Goal: Contribute content: Contribute content

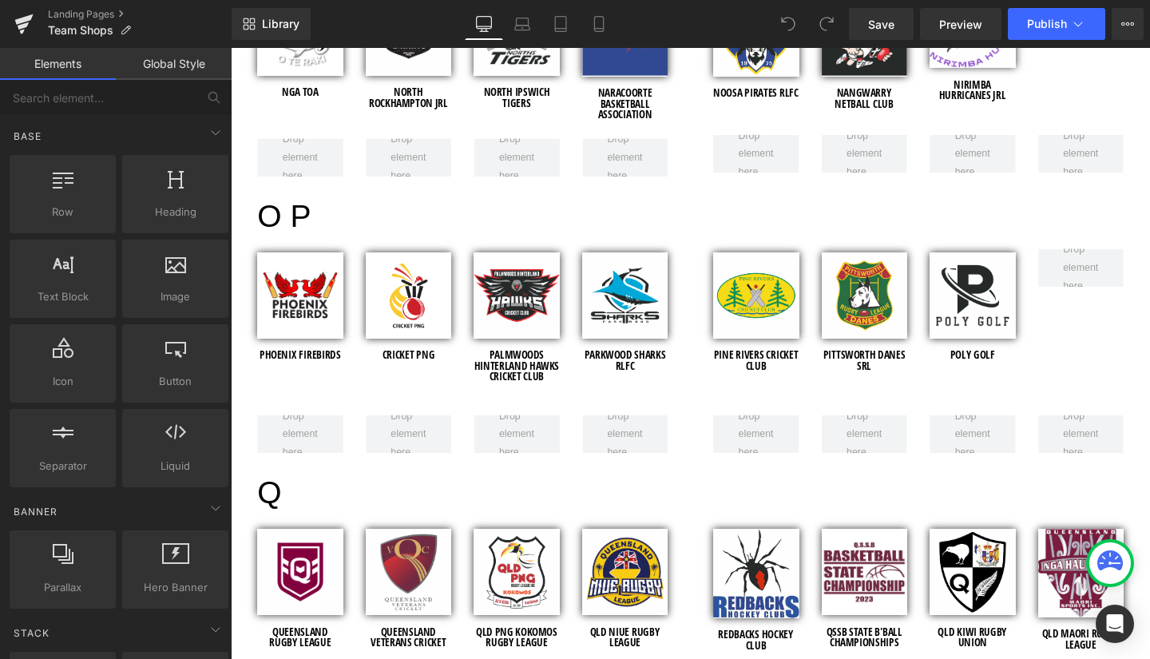
scroll to position [4873, 0]
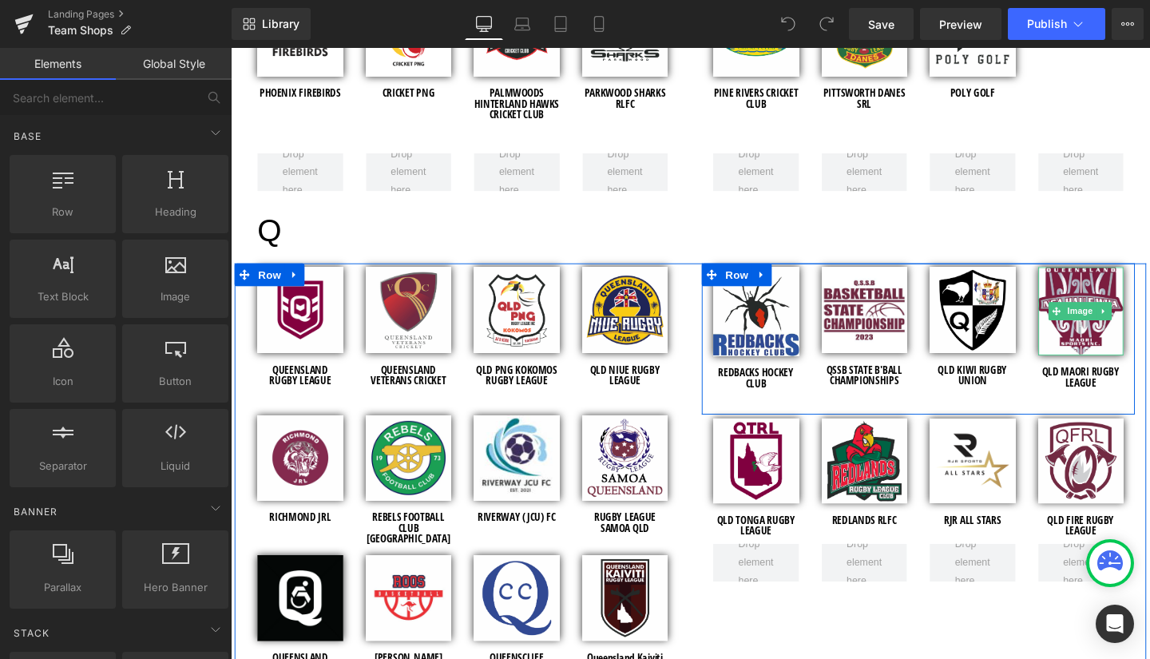
click at [1118, 331] on span "Image" at bounding box center [1125, 325] width 34 height 19
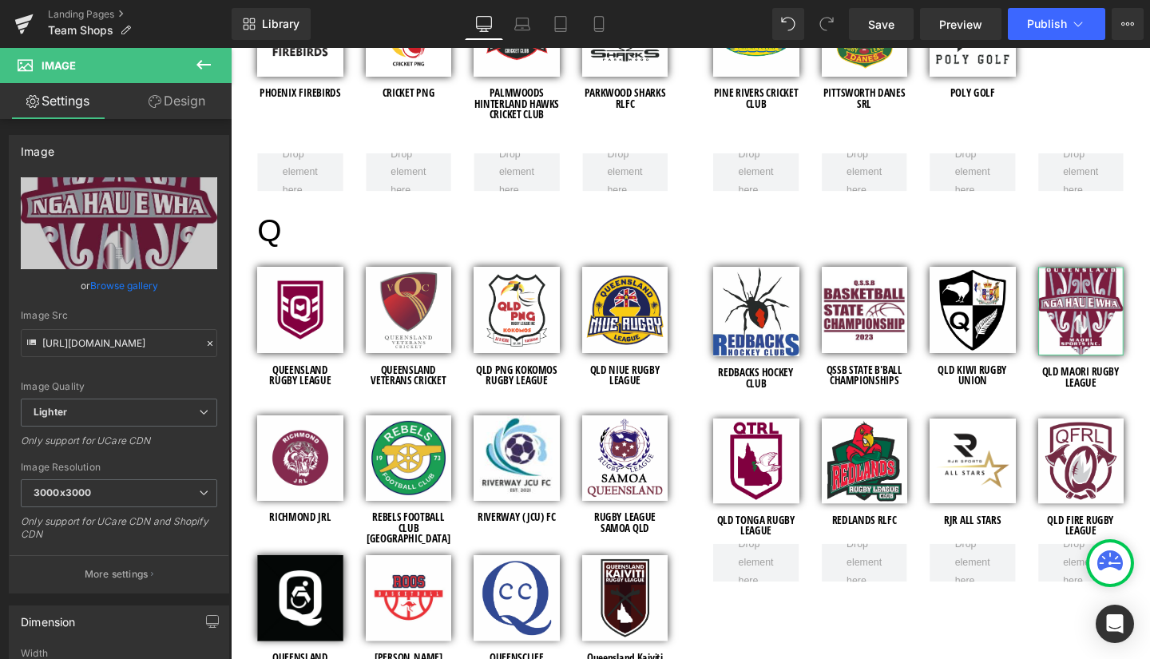
click at [124, 289] on link "Browse gallery" at bounding box center [124, 286] width 68 height 28
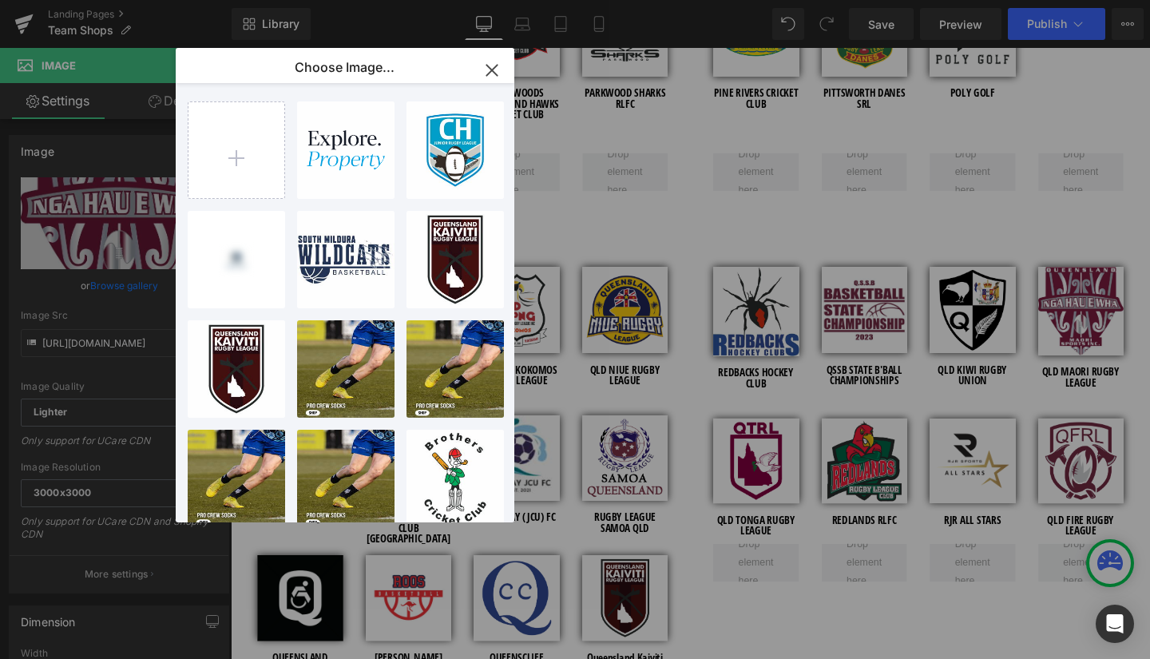
click at [0, 0] on input "file" at bounding box center [0, 0] width 0 height 0
type input "C:\fakepath\QLD MAORI - SHOP IMAGES.jpg"
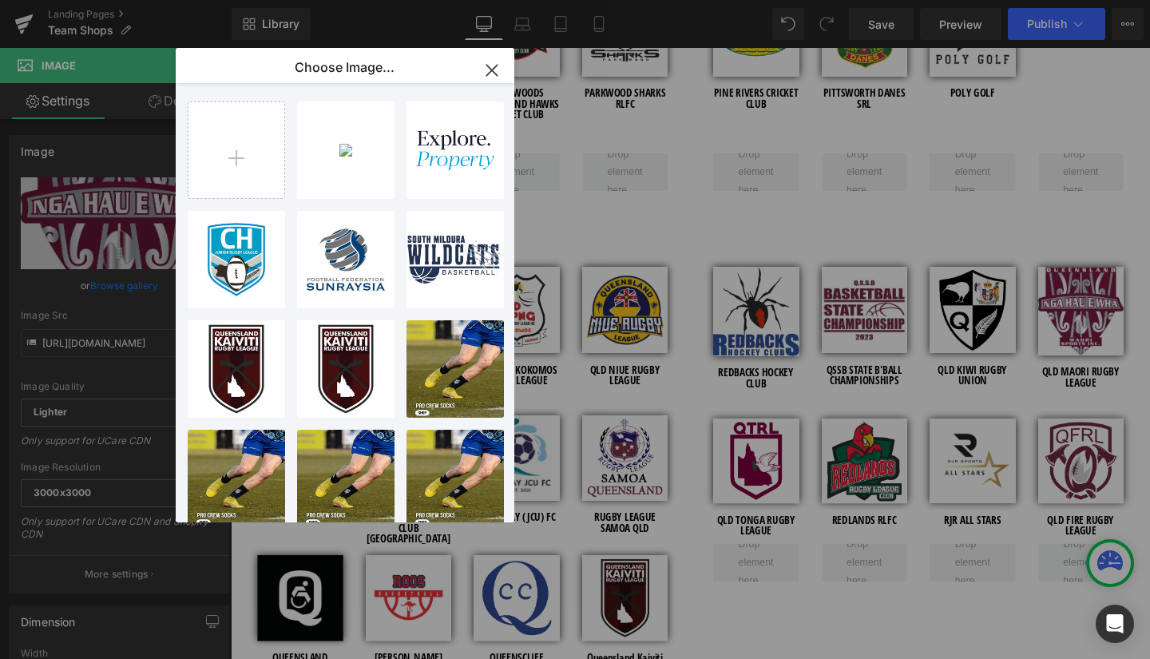
click at [0, 0] on p "87.30 KB" at bounding box center [0, 0] width 0 height 0
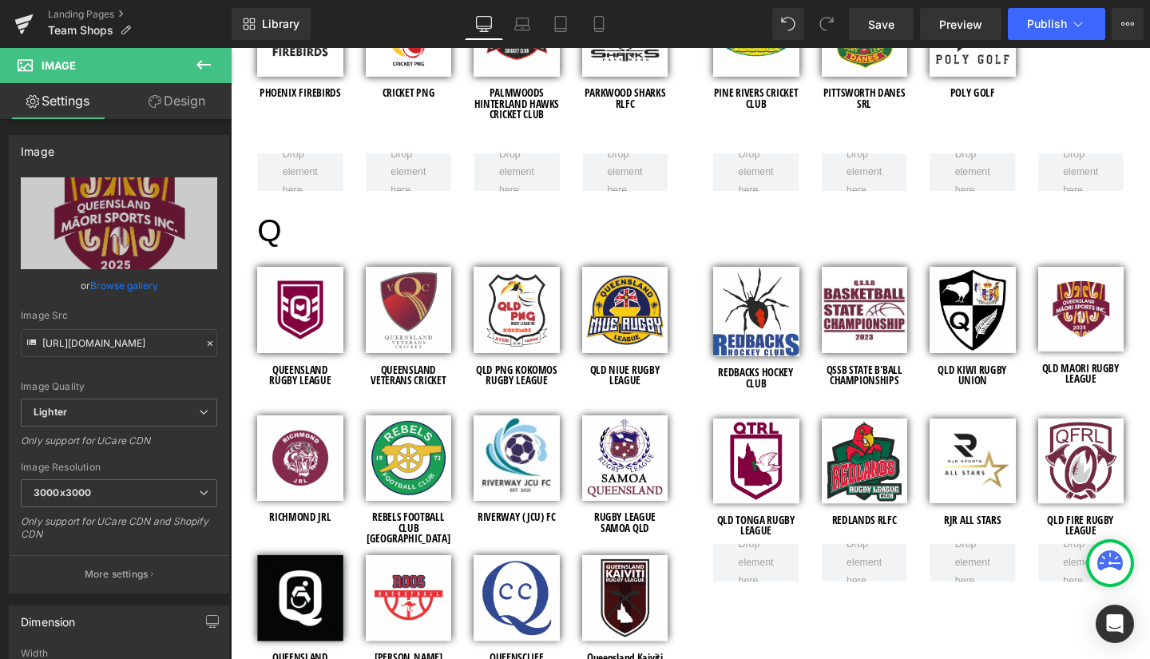
click at [1047, 26] on span "Publish" at bounding box center [1047, 24] width 40 height 13
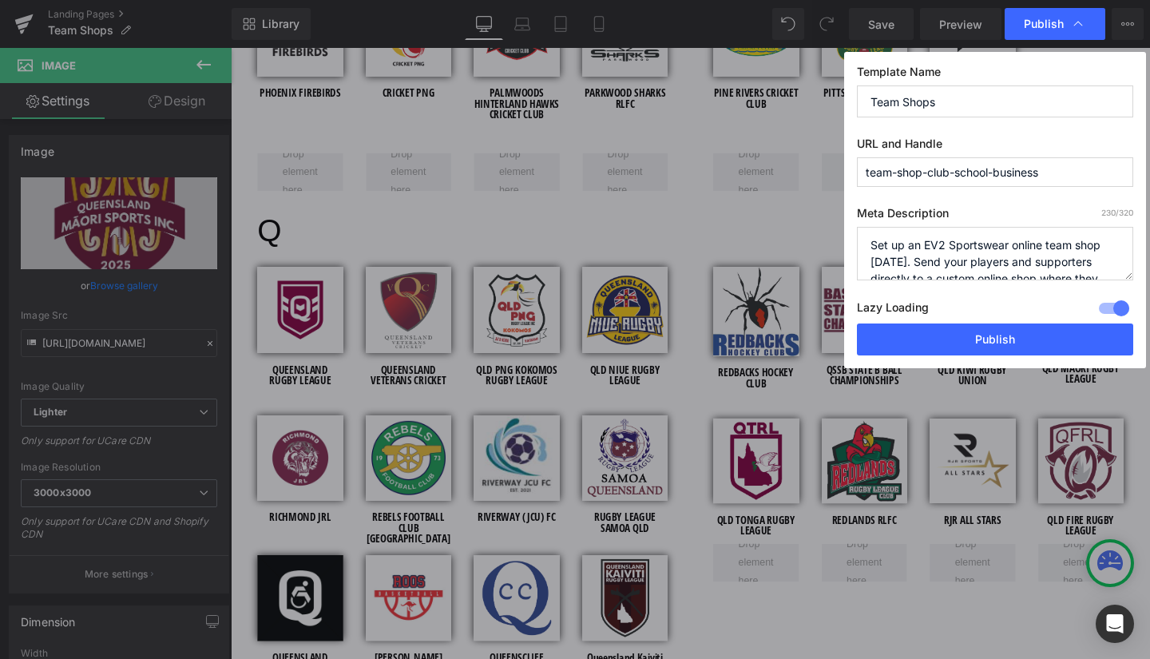
click at [0, 0] on button "Publish" at bounding box center [0, 0] width 0 height 0
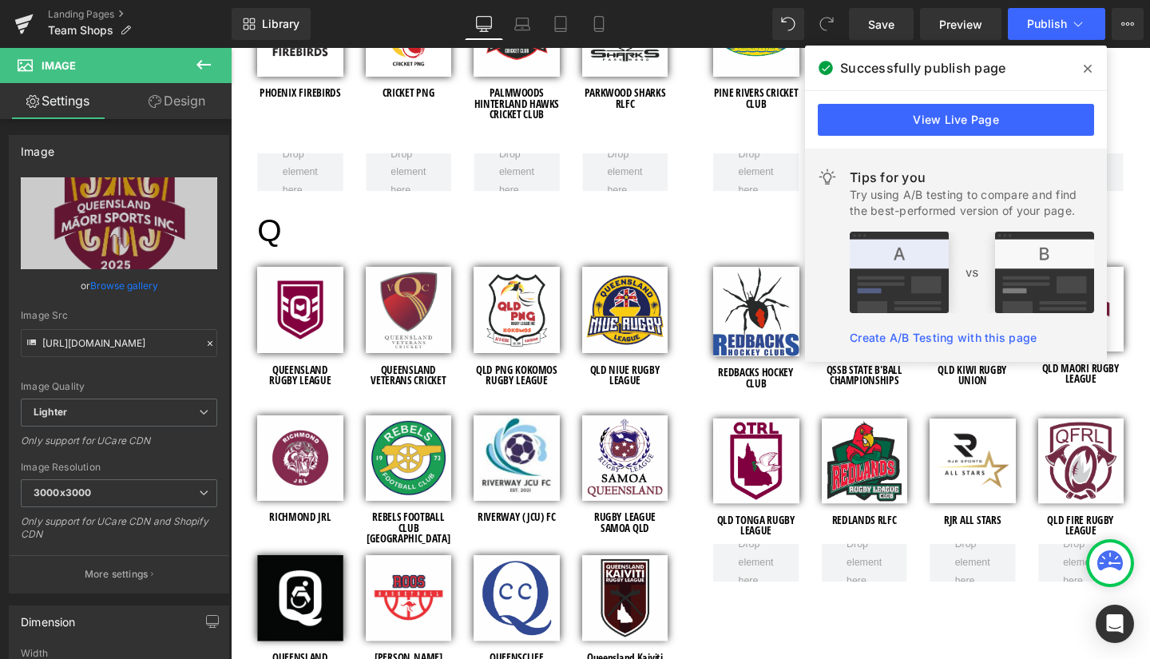
click at [0, 0] on icon at bounding box center [0, 0] width 0 height 0
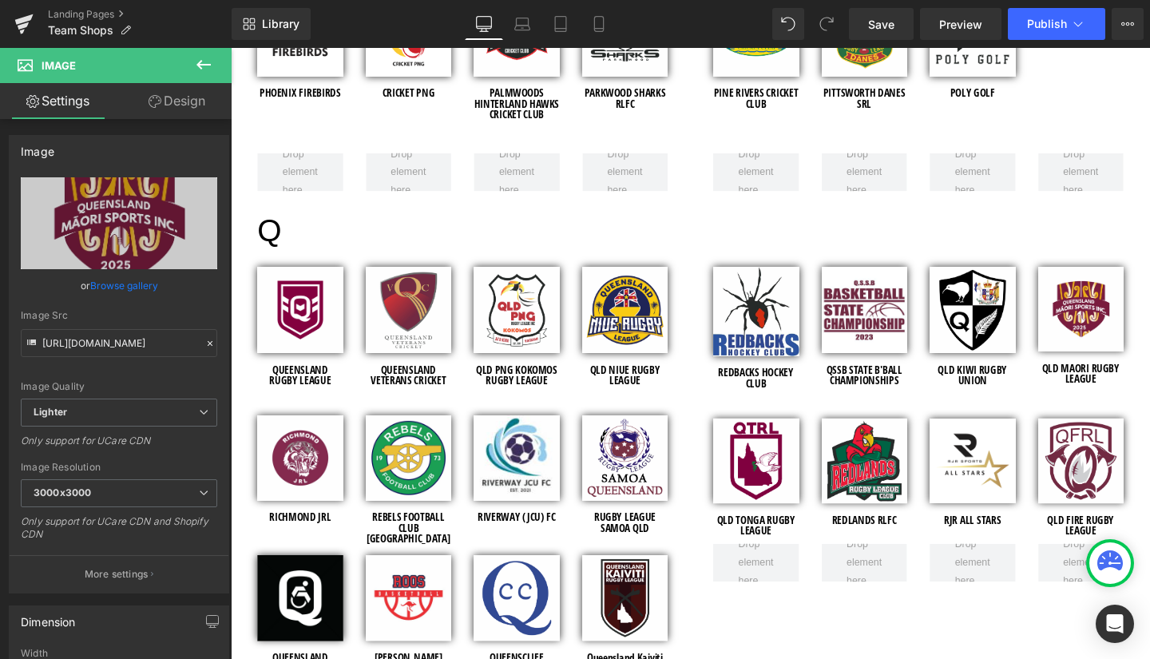
click at [1091, 30] on button "Publish" at bounding box center [1056, 24] width 97 height 32
